Goal: Transaction & Acquisition: Purchase product/service

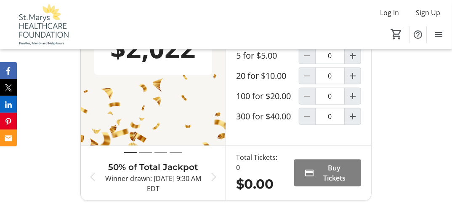
scroll to position [327, 0]
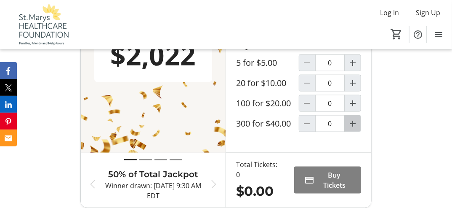
click at [356, 128] on mat-icon "Increment by one" at bounding box center [353, 123] width 10 height 10
type input "1"
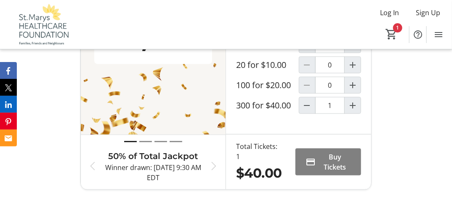
scroll to position [331, 0]
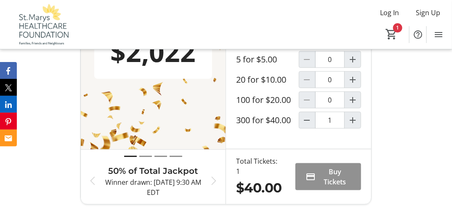
click at [332, 174] on span "Buy Tickets" at bounding box center [335, 176] width 32 height 20
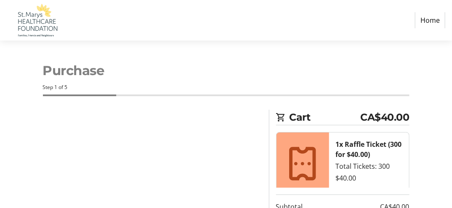
select select "CA"
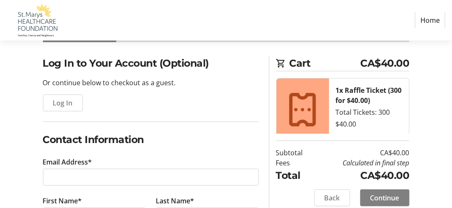
scroll to position [56, 0]
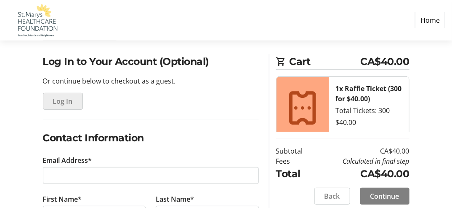
click at [70, 104] on span "Log In" at bounding box center [63, 101] width 20 height 10
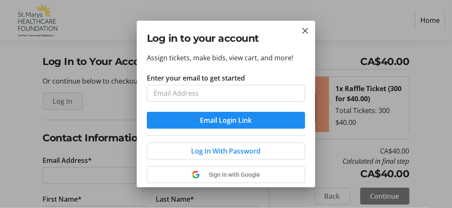
scroll to position [0, 0]
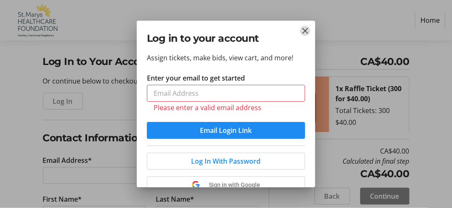
click at [305, 32] on mat-icon "Close" at bounding box center [305, 31] width 10 height 10
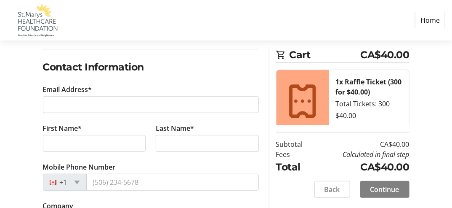
scroll to position [131, 0]
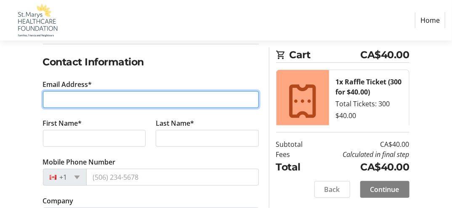
click at [223, 100] on input "Email Address*" at bounding box center [151, 99] width 216 height 17
type input "[PERSON_NAME][EMAIL_ADDRESS][DOMAIN_NAME]"
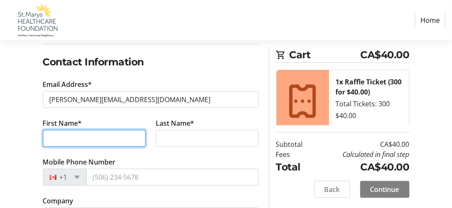
type input "Mark"
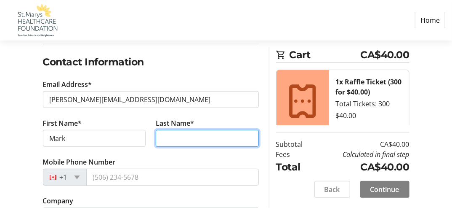
type input "Banonn"
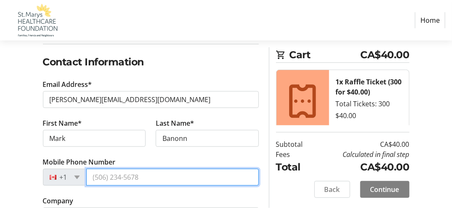
type input "[PHONE_NUMBER]"
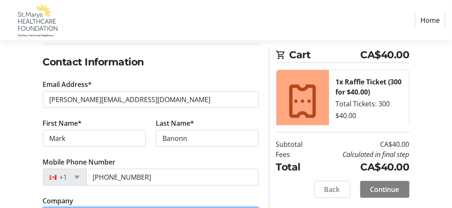
type input "[PERSON_NAME]"
type input "6014 Line 26"
type input "RR 1"
type input "Fullarton"
select select "ON"
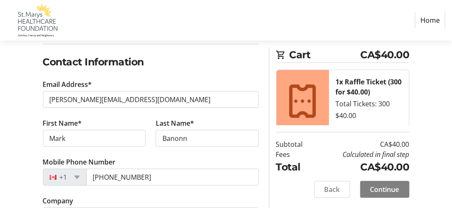
type input "N0K 1H0"
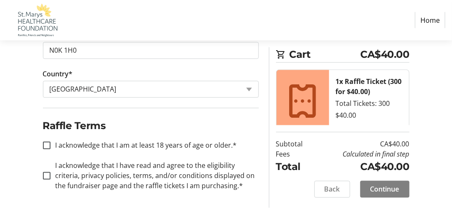
scroll to position [528, 0]
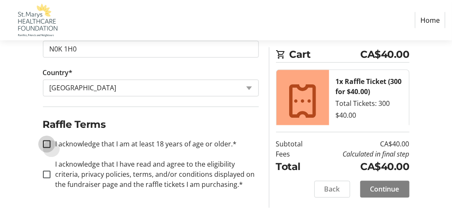
click at [48, 141] on input "I acknowledge that I am at least 18 years of age or older.*" at bounding box center [47, 144] width 8 height 8
checkbox input "true"
click at [45, 174] on input "I acknowledge that I have read and agree to the eligibility criteria, privacy p…" at bounding box center [47, 175] width 8 height 8
checkbox input "true"
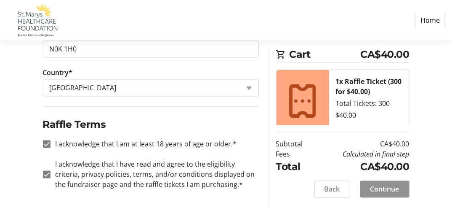
click at [393, 189] on span "Continue" at bounding box center [385, 189] width 29 height 10
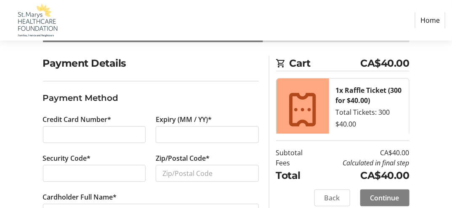
scroll to position [55, 0]
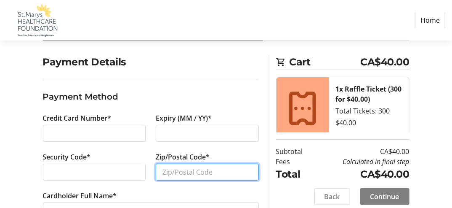
click at [224, 171] on input "Zip/Postal Code*" at bounding box center [207, 171] width 103 height 17
type input "n"
type input "N0K1H0"
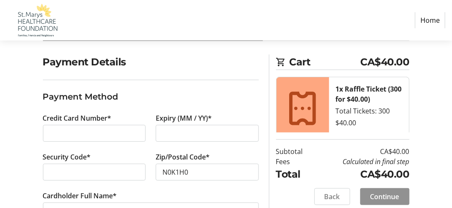
click at [376, 199] on span "Continue" at bounding box center [385, 196] width 29 height 10
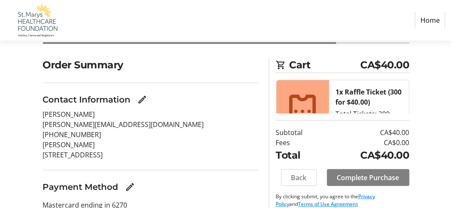
click at [177, 190] on html "Home Purchase Step 4 of 5 Cart CA$40.00 1x Raffle Ticket (300 for $40.00) Total…" at bounding box center [226, 99] width 452 height 302
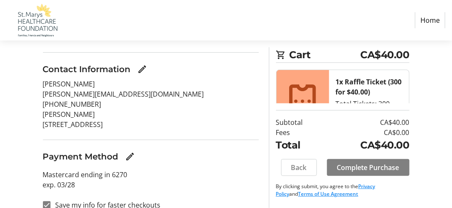
scroll to position [94, 0]
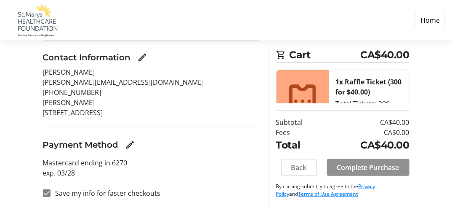
click at [376, 167] on span "Complete Purchase" at bounding box center [368, 167] width 62 height 10
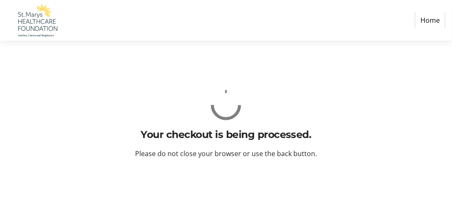
scroll to position [0, 0]
